Goal: Find specific page/section: Find specific page/section

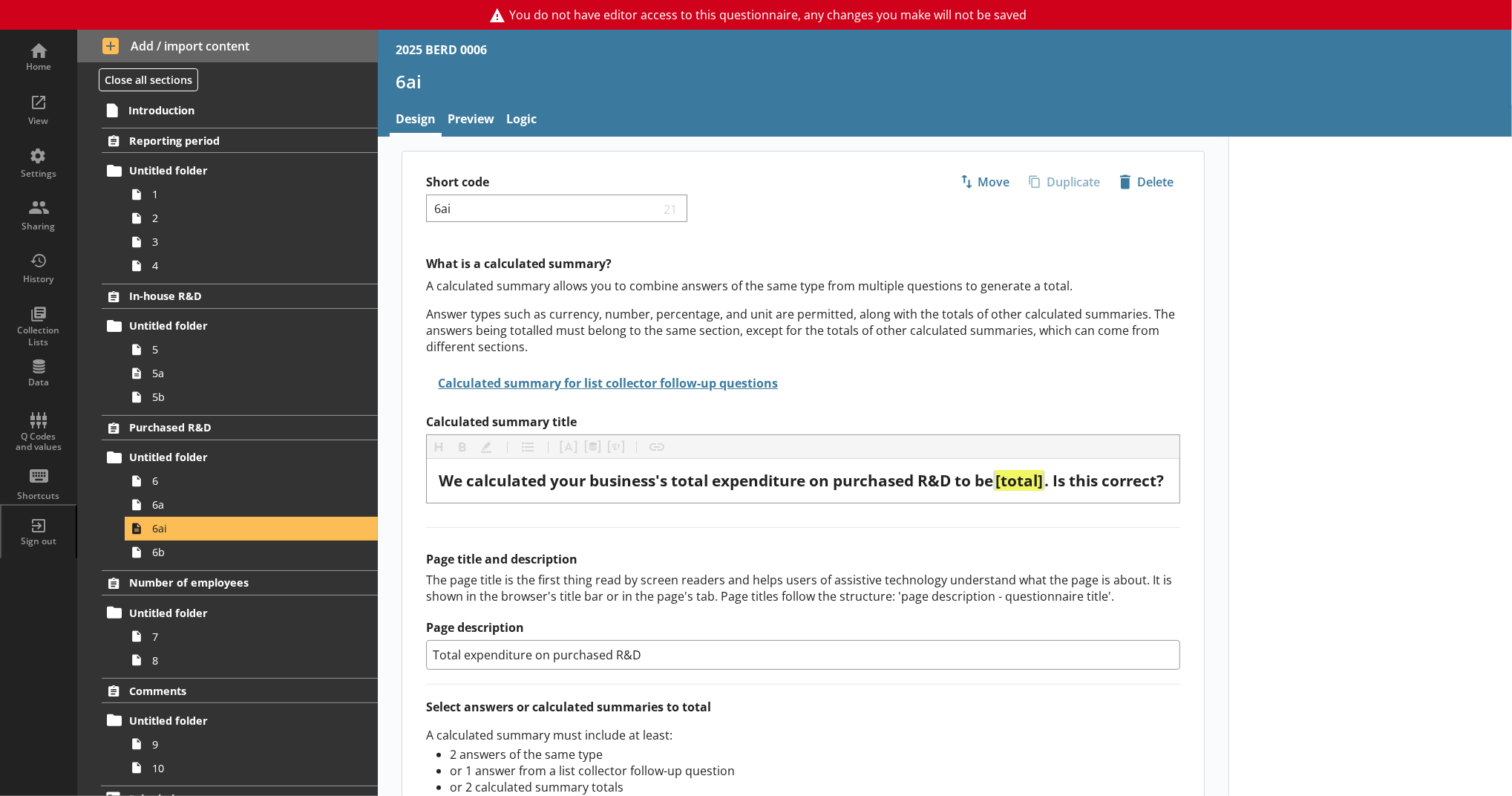
scroll to position [21, 0]
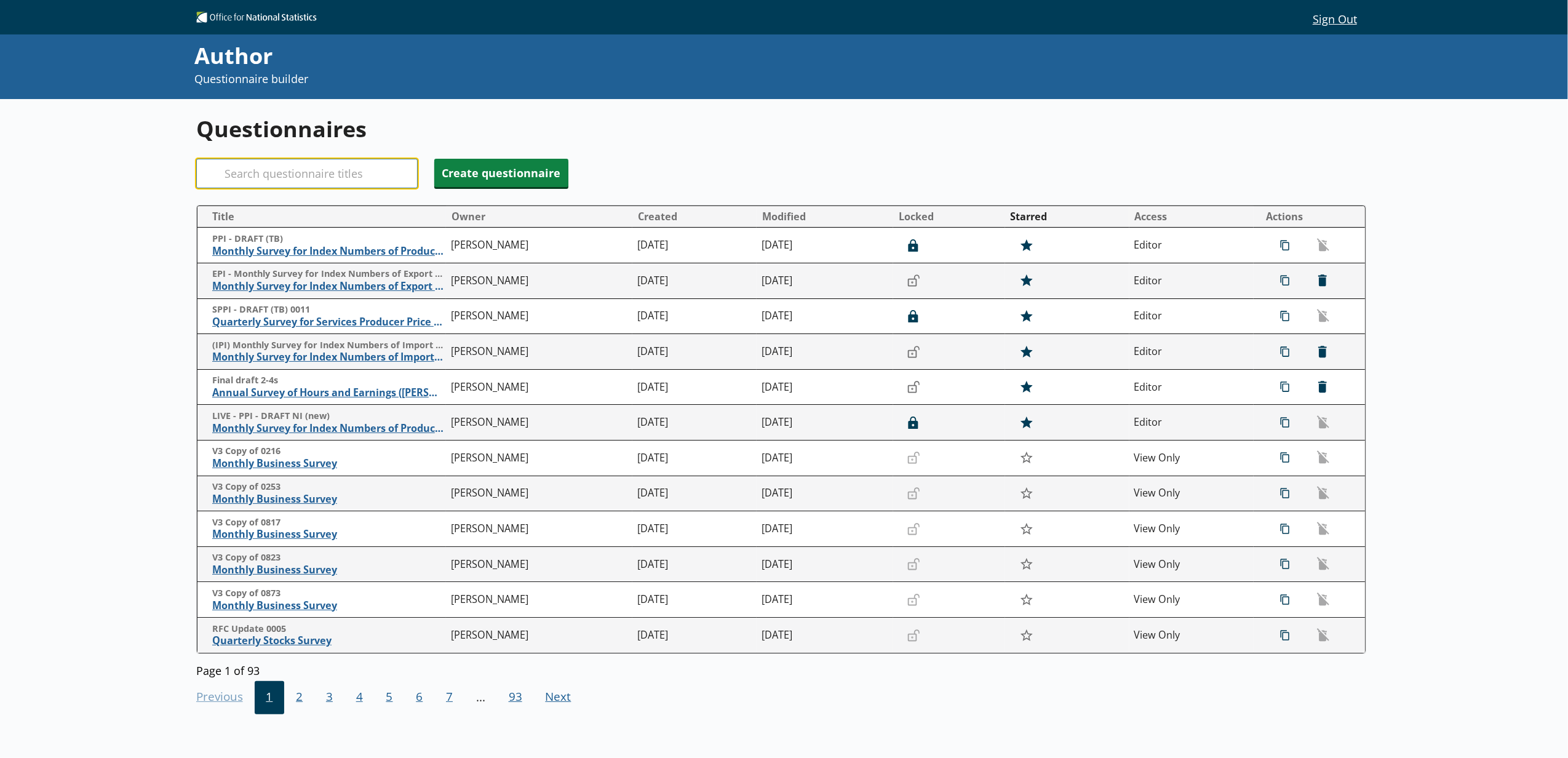
click at [295, 161] on input "Search" at bounding box center [307, 174] width 222 height 30
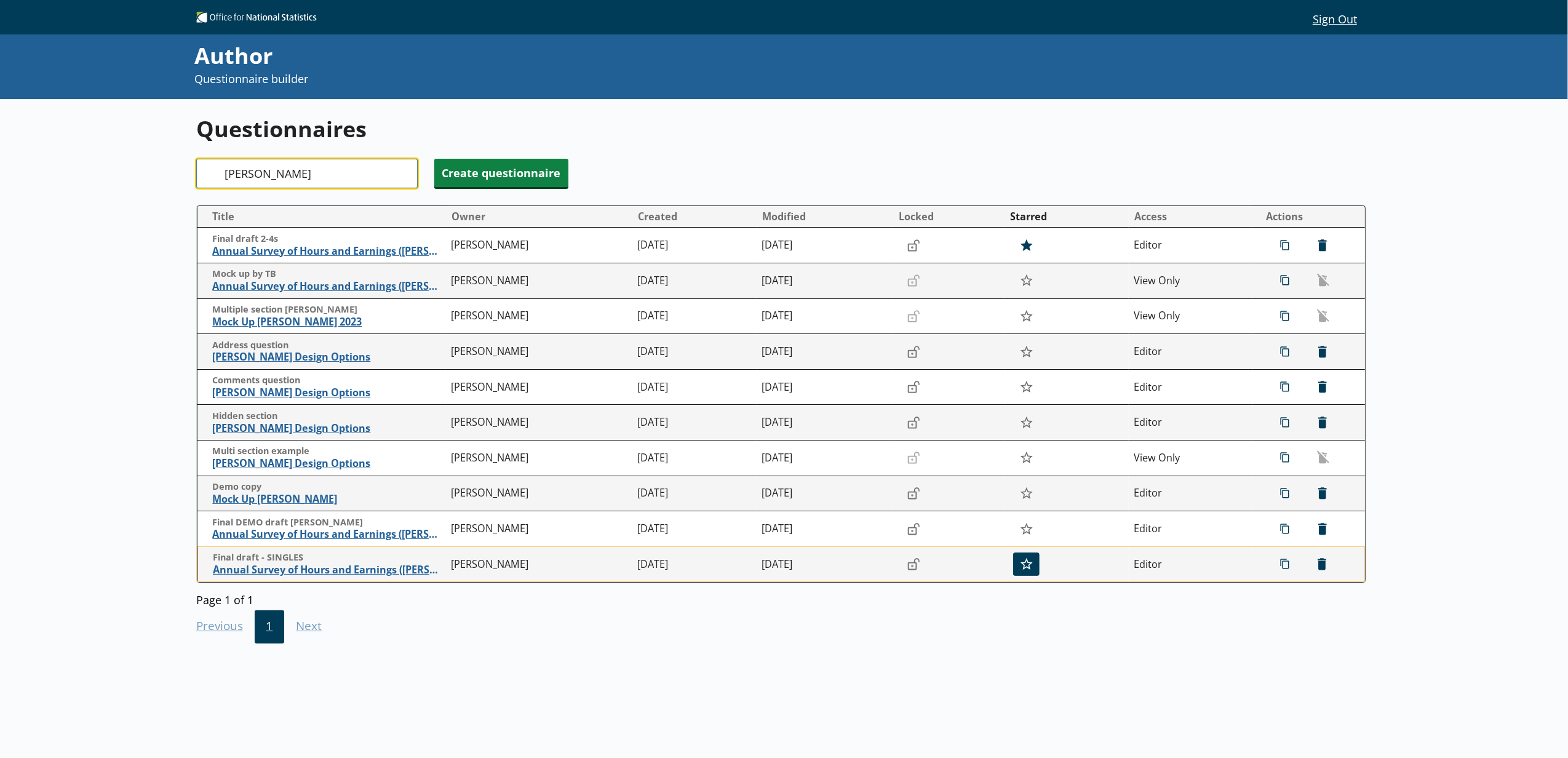
type input "[PERSON_NAME]"
click at [1022, 564] on icon "button" at bounding box center [1027, 564] width 13 height 13
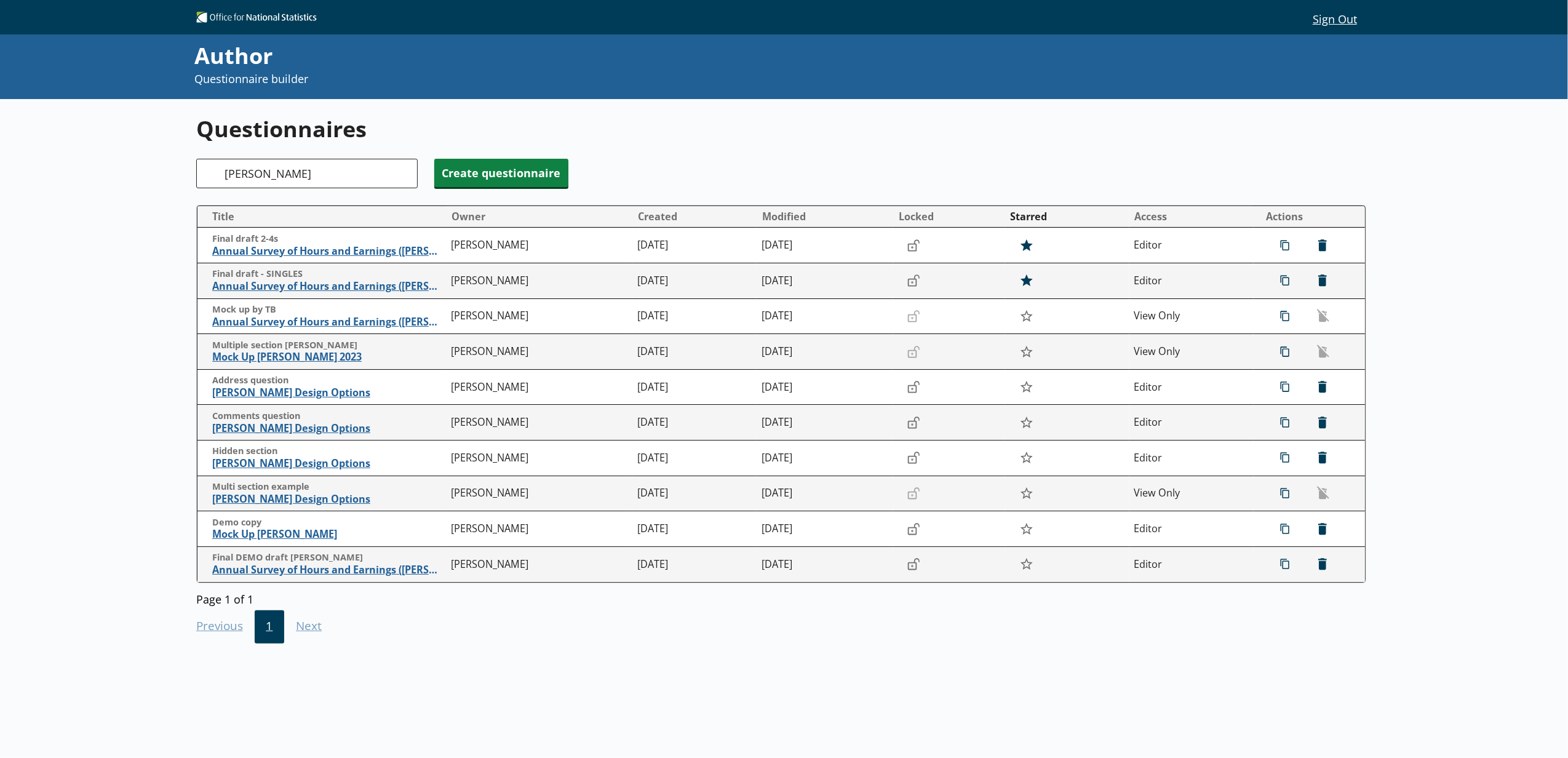
click at [305, 565] on span "Annual Survey of Hours and Earnings ([PERSON_NAME])" at bounding box center [328, 569] width 233 height 13
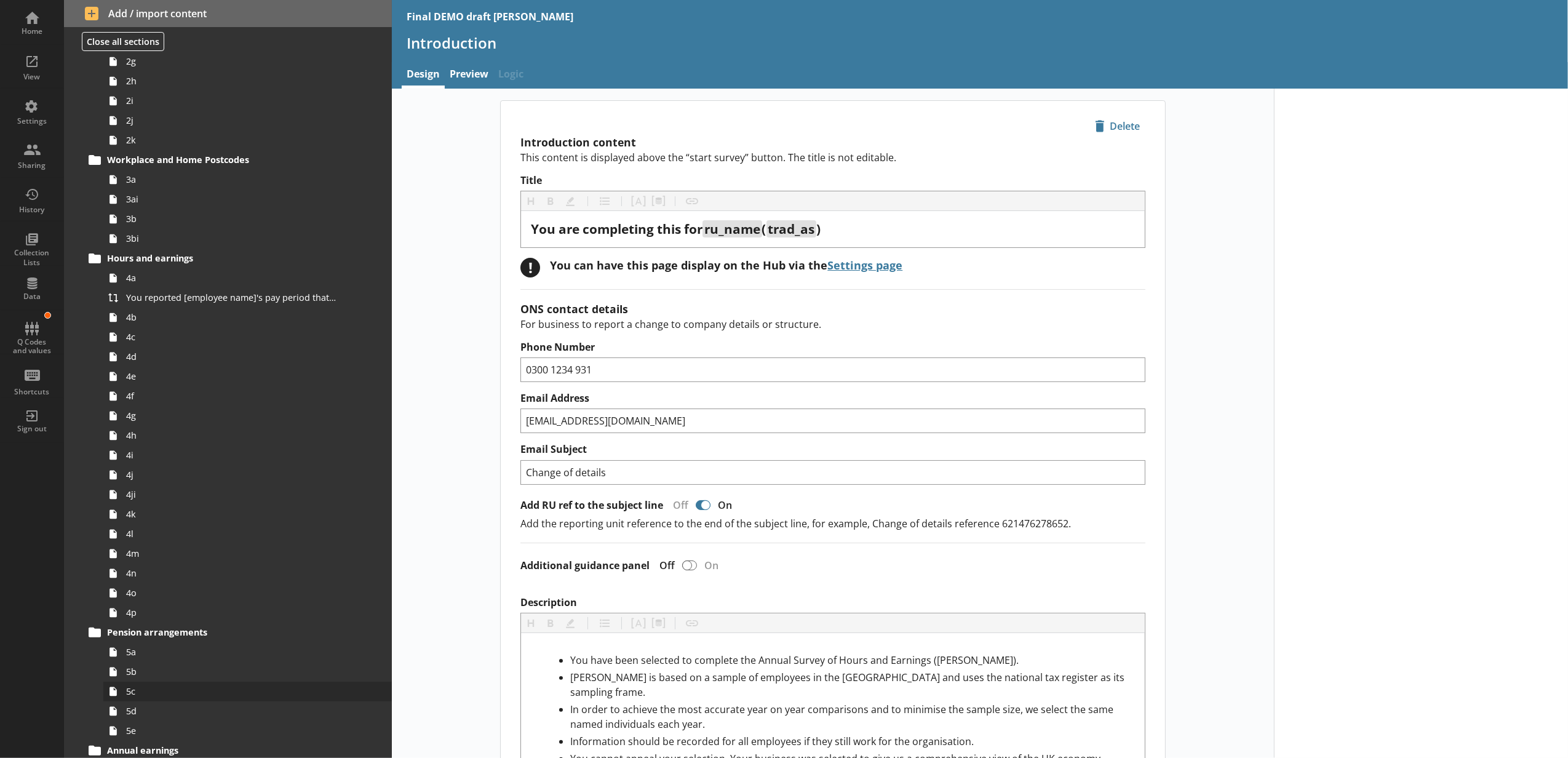
scroll to position [410, 0]
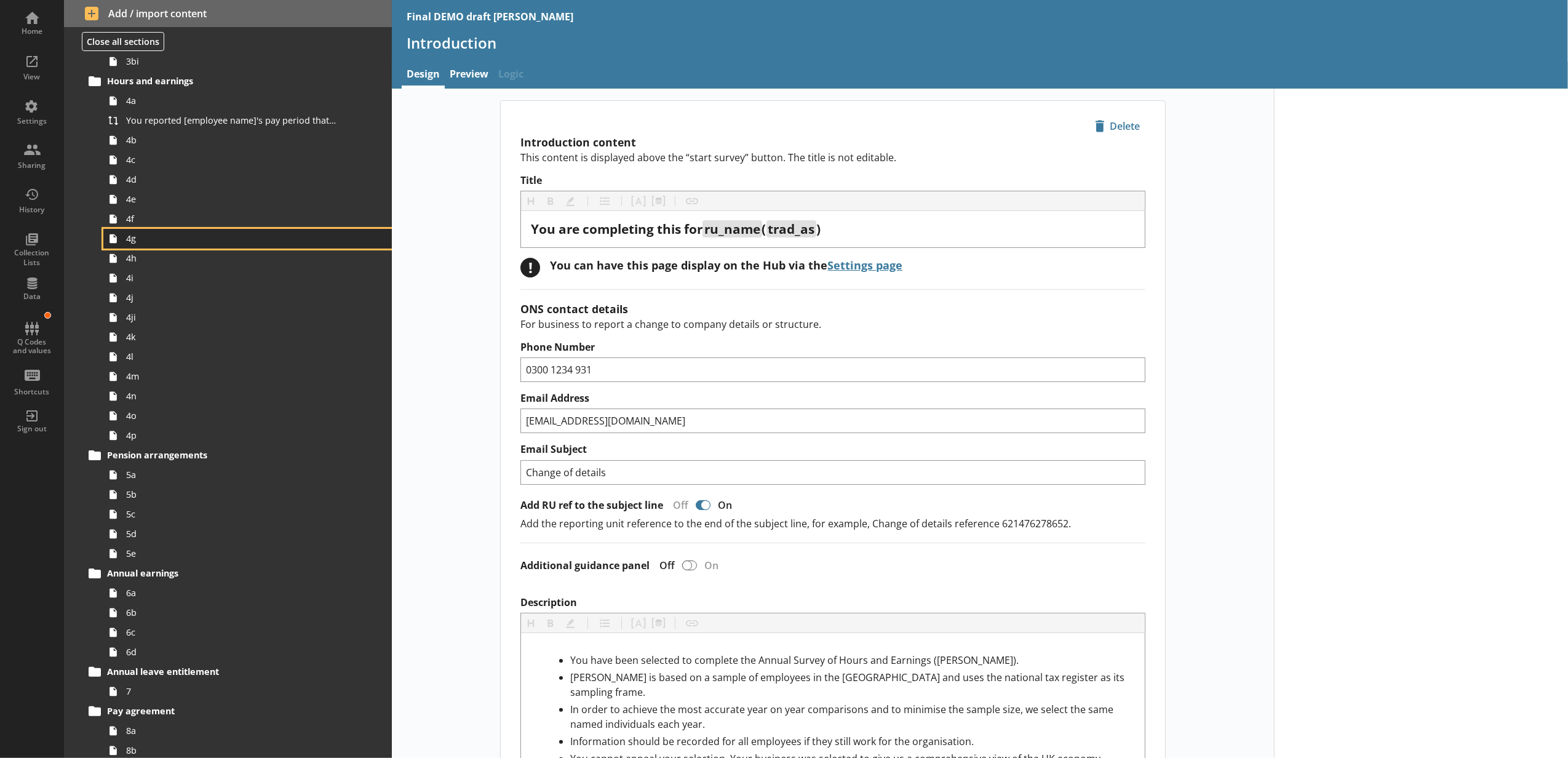
click at [189, 230] on link "4g" at bounding box center [248, 239] width 288 height 20
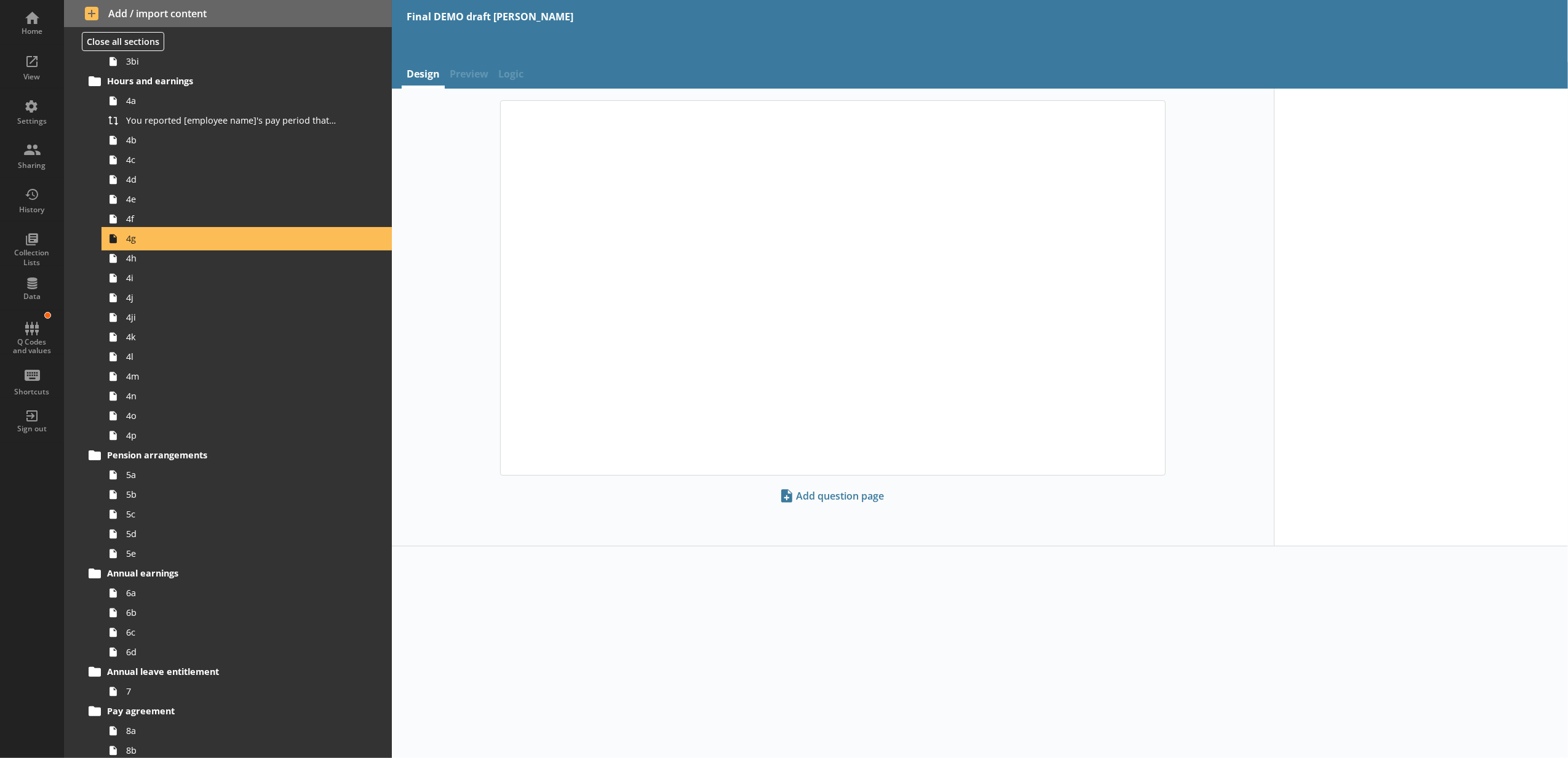
type textarea "x"
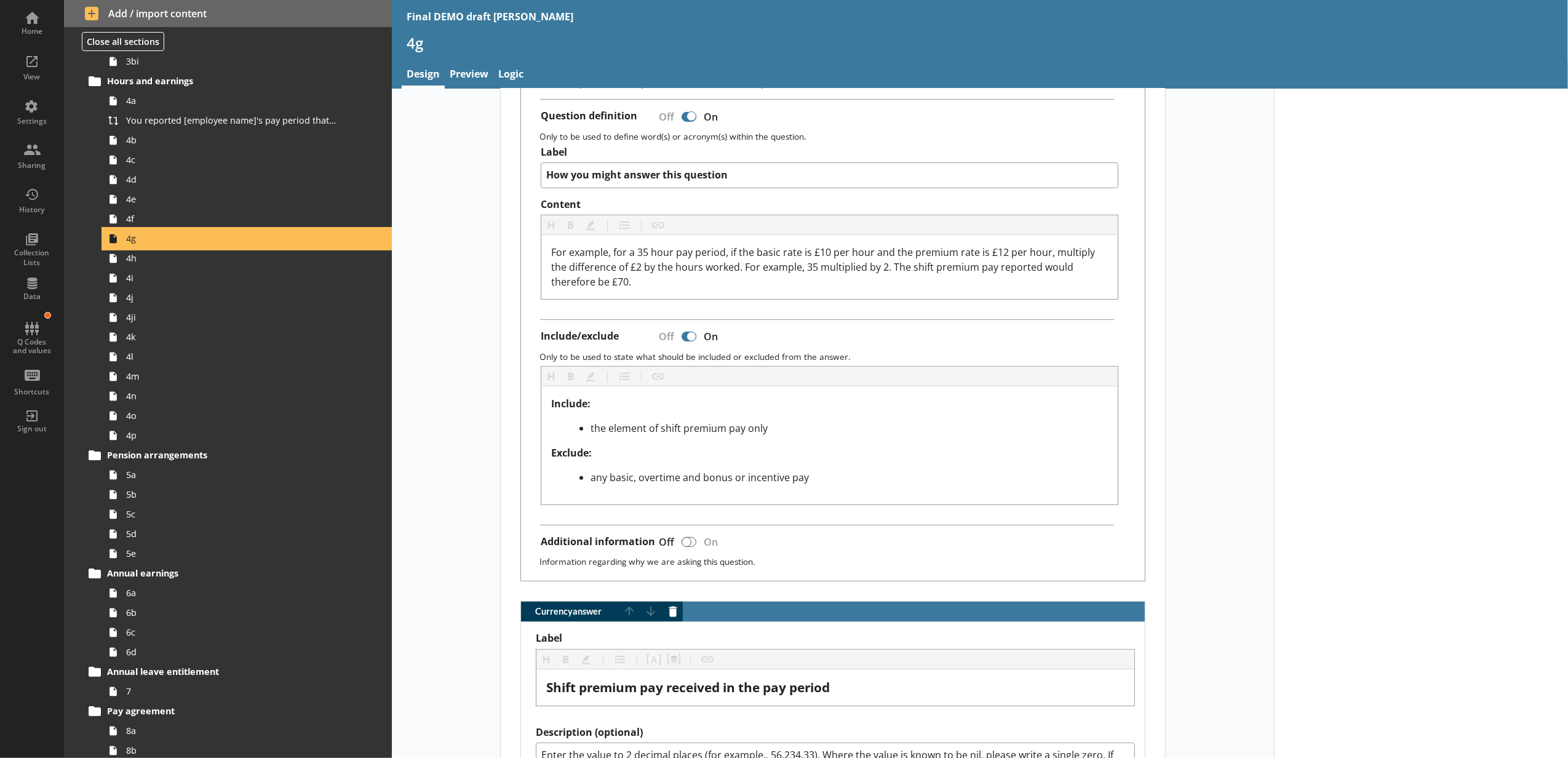
scroll to position [683, 0]
